Goal: Contribute content: Contribute content

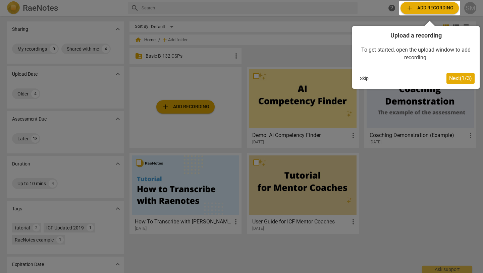
click at [442, 8] on div at bounding box center [429, 8] width 61 height 15
click at [454, 75] on span "Next ( 1 / 3 )" at bounding box center [460, 78] width 23 height 6
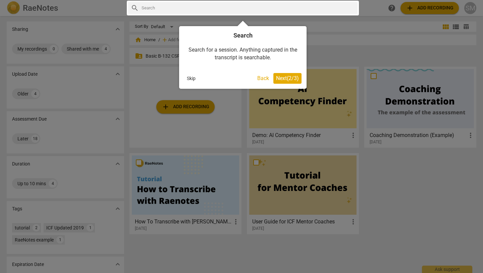
click at [287, 80] on span "Next ( 2 / 3 )" at bounding box center [287, 78] width 23 height 6
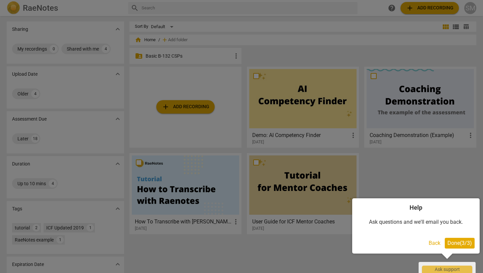
click at [450, 245] on span "Done ( 3 / 3 )" at bounding box center [460, 243] width 24 height 6
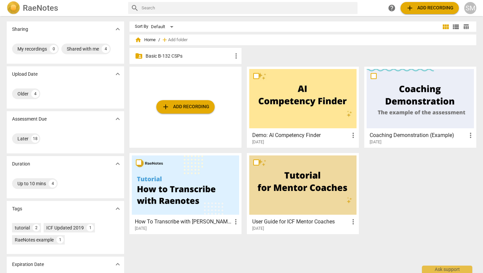
click at [439, 13] on button "add Add recording" at bounding box center [430, 8] width 58 height 12
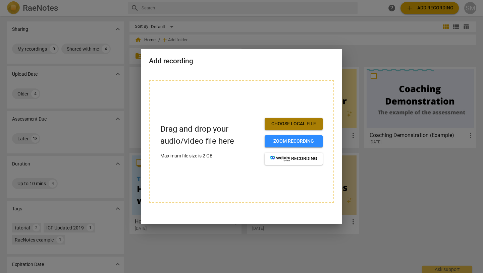
click at [284, 126] on span "Choose local file" at bounding box center [293, 124] width 47 height 7
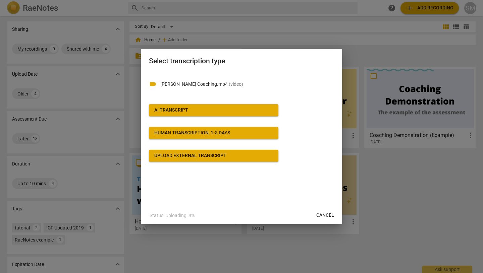
click at [198, 112] on span "AI Transcript" at bounding box center [213, 110] width 119 height 7
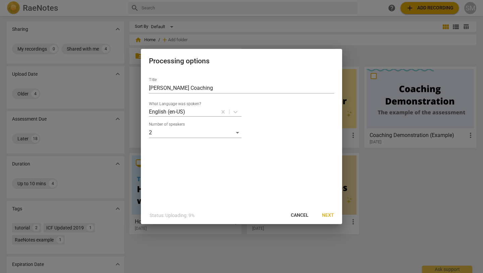
click at [332, 215] on span "Next" at bounding box center [328, 215] width 12 height 7
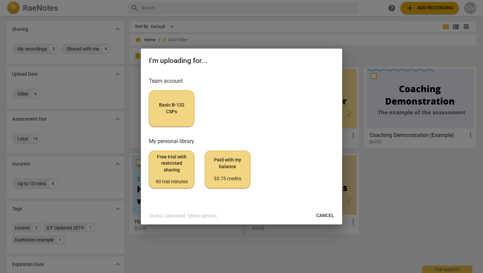
click at [171, 102] on span "Basic B-132 CSPs" at bounding box center [172, 108] width 34 height 13
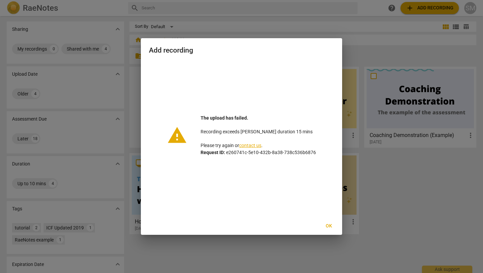
click at [332, 225] on span "Ok" at bounding box center [328, 226] width 11 height 7
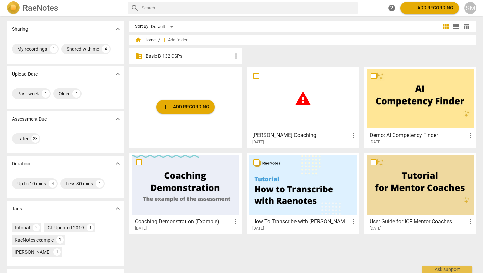
click at [352, 136] on span "more_vert" at bounding box center [353, 136] width 8 height 8
click at [359, 151] on li "Delete" at bounding box center [361, 152] width 26 height 16
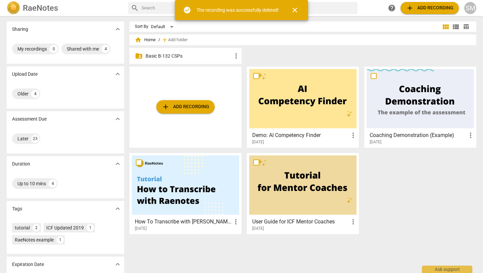
click at [197, 104] on span "add Add recording" at bounding box center [186, 107] width 48 height 8
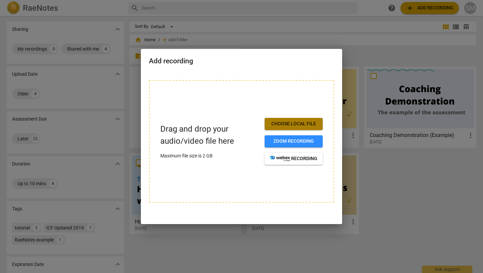
click at [288, 125] on span "Choose local file" at bounding box center [293, 124] width 47 height 7
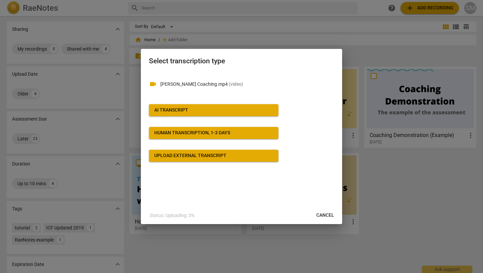
click at [213, 110] on span "AI Transcript" at bounding box center [213, 110] width 119 height 7
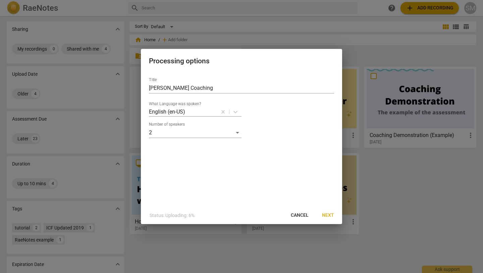
click at [336, 213] on button "Next" at bounding box center [328, 216] width 23 height 12
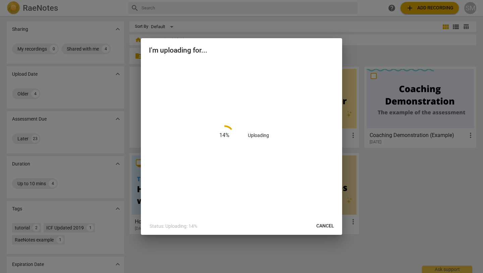
click at [322, 230] on button "Cancel" at bounding box center [325, 226] width 29 height 12
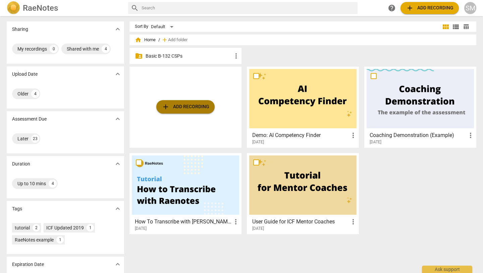
click at [176, 113] on button "add Add recording" at bounding box center [185, 106] width 58 height 13
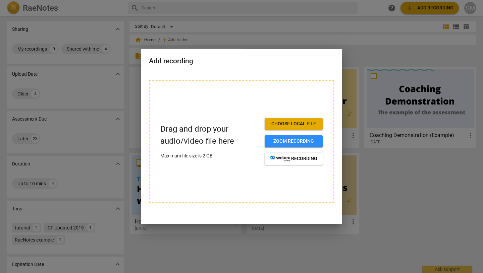
click at [286, 121] on span "Choose local file" at bounding box center [293, 124] width 47 height 7
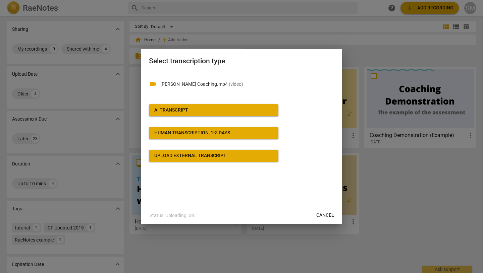
click at [320, 215] on span "Cancel" at bounding box center [325, 215] width 18 height 7
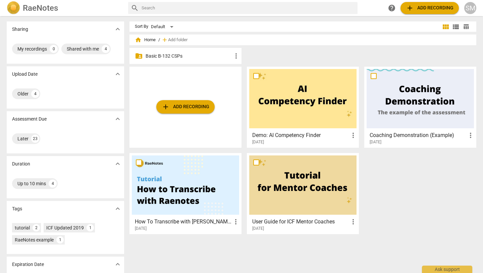
click at [207, 110] on span "add Add recording" at bounding box center [186, 107] width 48 height 8
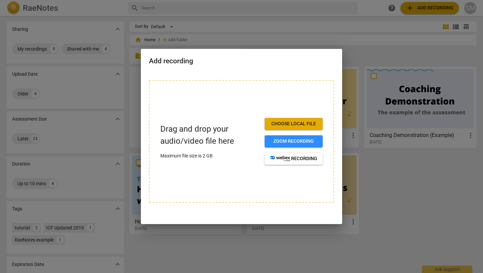
click at [275, 124] on span "Choose local file" at bounding box center [293, 124] width 47 height 7
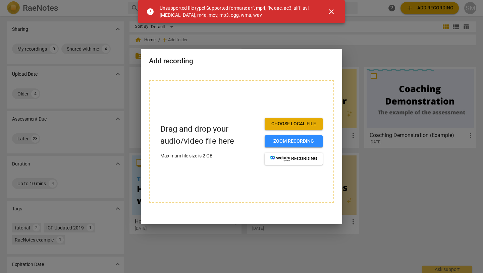
click at [330, 12] on span "close" at bounding box center [331, 12] width 8 height 8
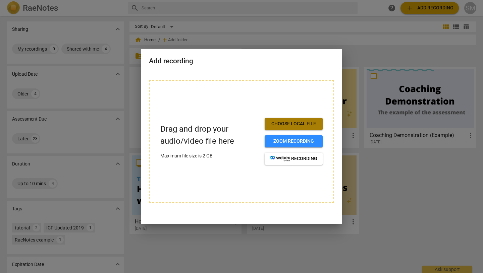
click at [296, 128] on button "Choose local file" at bounding box center [294, 124] width 58 height 12
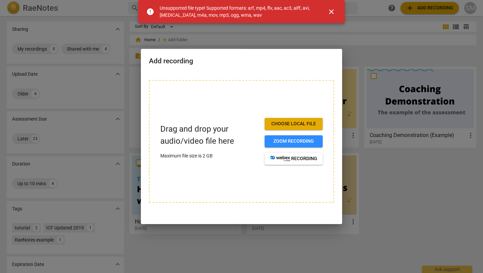
click at [332, 8] on span "close" at bounding box center [331, 12] width 8 height 8
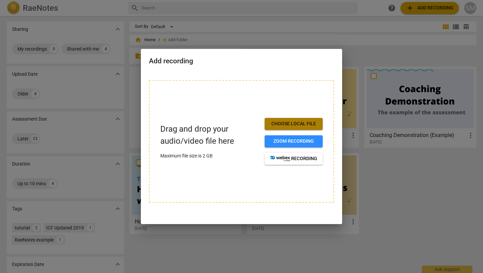
click at [299, 125] on span "Choose local file" at bounding box center [293, 124] width 47 height 7
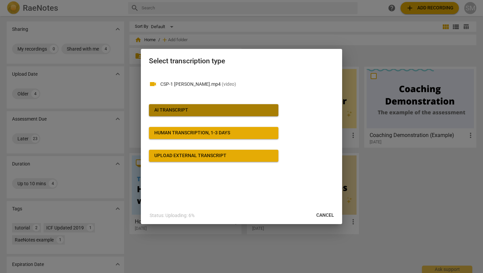
click at [203, 104] on button "AI Transcript" at bounding box center [214, 110] width 130 height 12
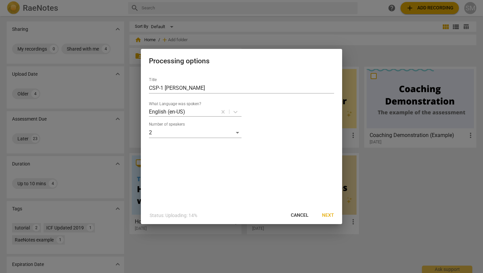
click at [329, 216] on span "Next" at bounding box center [328, 215] width 12 height 7
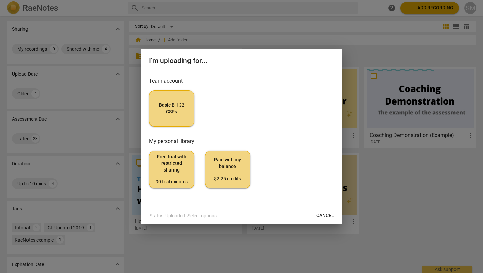
click at [164, 103] on span "Basic B-132 CSPs" at bounding box center [172, 108] width 34 height 13
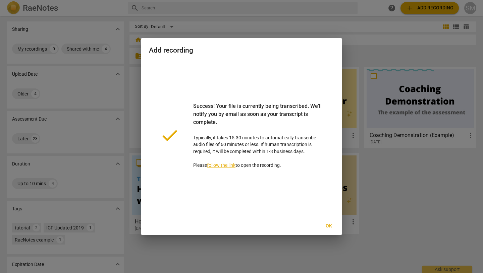
click at [330, 226] on span "Ok" at bounding box center [328, 226] width 11 height 7
